Goal: Task Accomplishment & Management: Complete application form

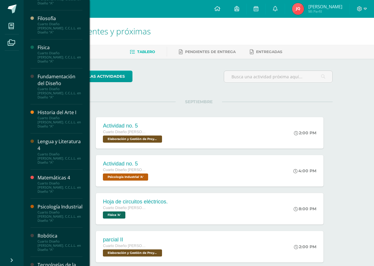
scroll to position [271, 0]
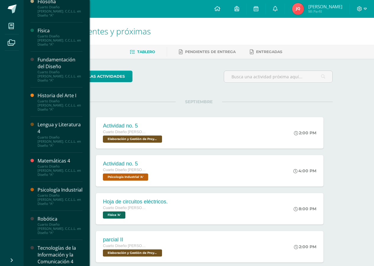
click at [48, 244] on div "Tecnologías de la Información y la Comunicación 4" at bounding box center [60, 254] width 45 height 20
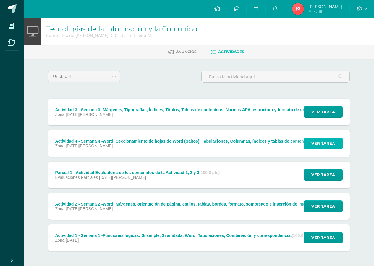
click at [336, 144] on button "Ver tarea" at bounding box center [323, 143] width 39 height 12
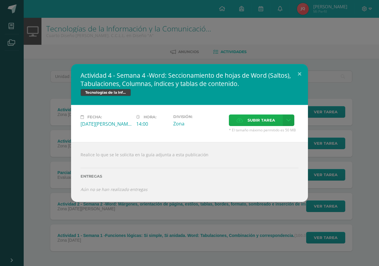
click at [245, 119] on label "Subir tarea" at bounding box center [256, 120] width 54 height 12
click at [0, 0] on input "Subir tarea" at bounding box center [0, 0] width 0 height 0
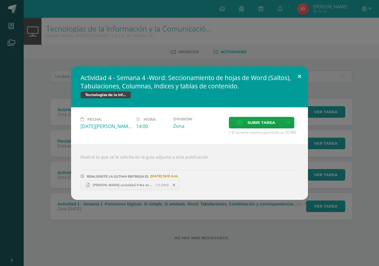
click at [299, 76] on button at bounding box center [299, 76] width 17 height 20
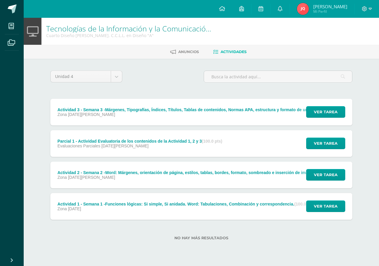
click at [317, 118] on div "Ver tarea" at bounding box center [324, 112] width 55 height 27
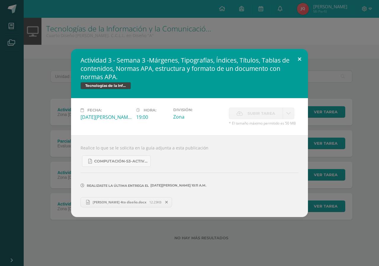
click at [305, 57] on button at bounding box center [299, 59] width 17 height 20
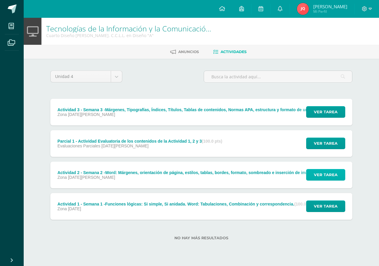
click at [325, 177] on span "Ver tarea" at bounding box center [326, 174] width 24 height 11
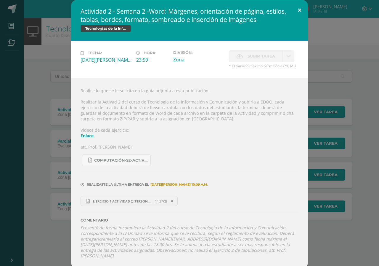
click at [301, 6] on button at bounding box center [299, 10] width 17 height 20
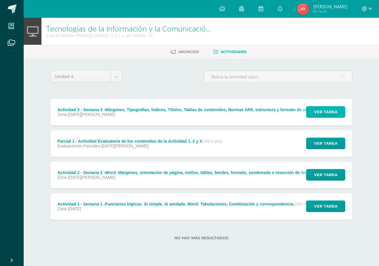
click at [335, 113] on span "Ver tarea" at bounding box center [326, 111] width 24 height 11
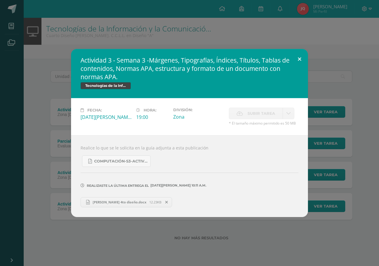
click at [300, 56] on button at bounding box center [299, 59] width 17 height 20
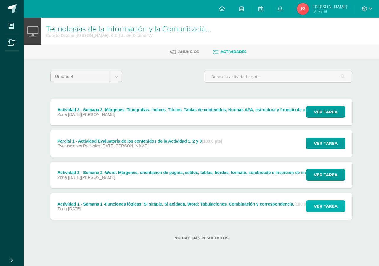
click at [315, 205] on span "Ver tarea" at bounding box center [326, 205] width 24 height 11
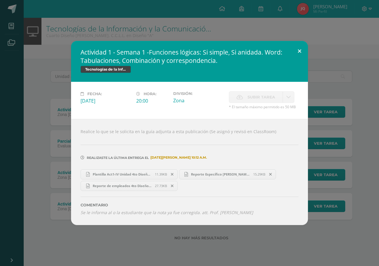
click at [297, 51] on button at bounding box center [299, 51] width 17 height 20
